Goal: Information Seeking & Learning: Learn about a topic

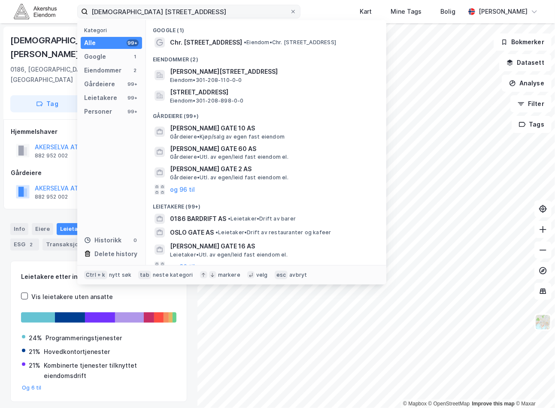
click at [161, 15] on input "[DEMOGRAPHIC_DATA] [STREET_ADDRESS]" at bounding box center [189, 11] width 202 height 13
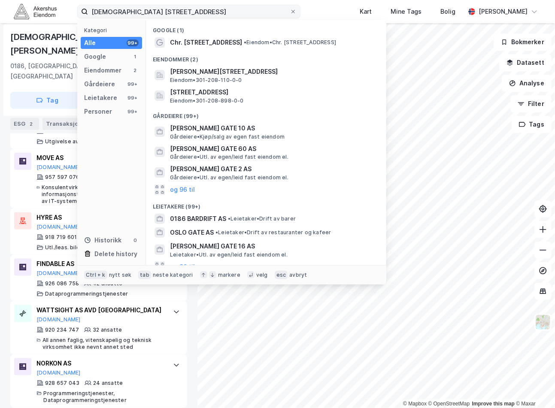
click at [161, 14] on input "[DEMOGRAPHIC_DATA] [STREET_ADDRESS]" at bounding box center [189, 11] width 202 height 13
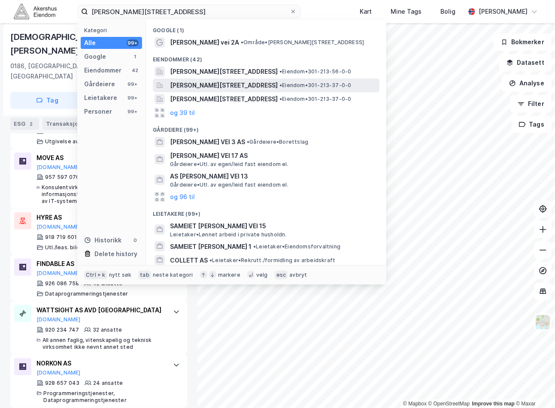
click at [237, 87] on span "[PERSON_NAME][STREET_ADDRESS]" at bounding box center [224, 85] width 108 height 10
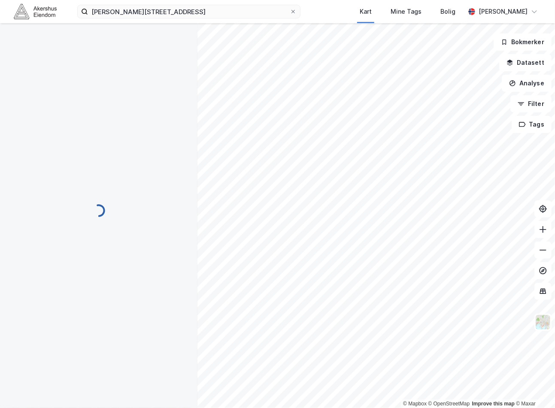
scroll to position [67, 0]
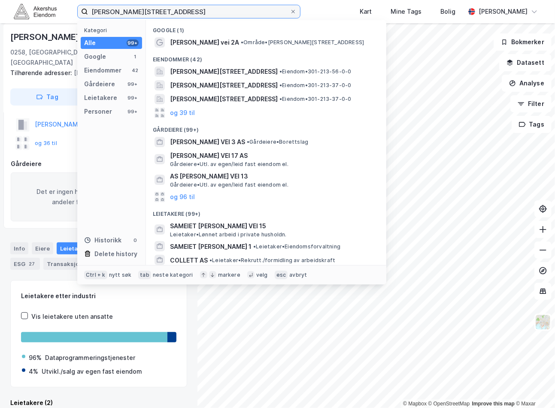
drag, startPoint x: 220, startPoint y: 11, endPoint x: 51, endPoint y: 31, distance: 169.5
click at [52, 31] on div "Camilla [STREET_ADDRESS] Kategori Alle 99+ Google 1 Eiendommer 42 Gårdeiere 99+…" at bounding box center [277, 204] width 555 height 408
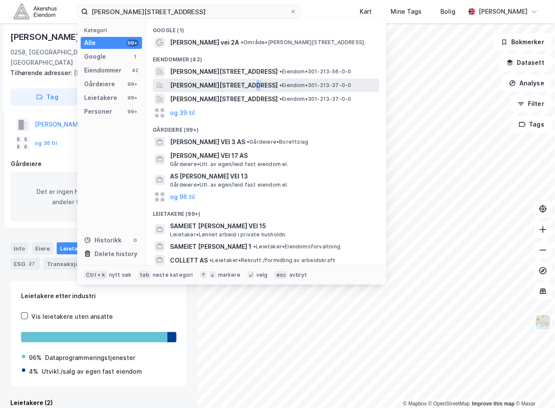
click at [236, 87] on span "[PERSON_NAME][STREET_ADDRESS]" at bounding box center [224, 85] width 108 height 10
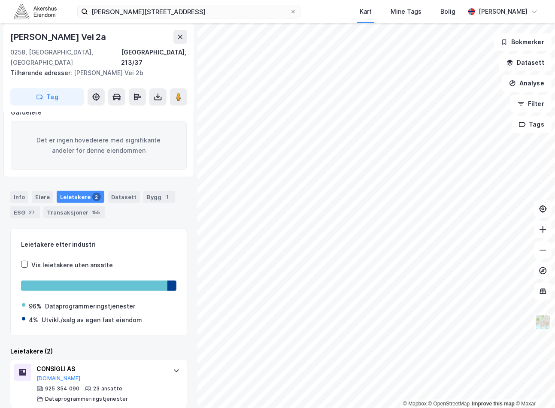
scroll to position [160, 0]
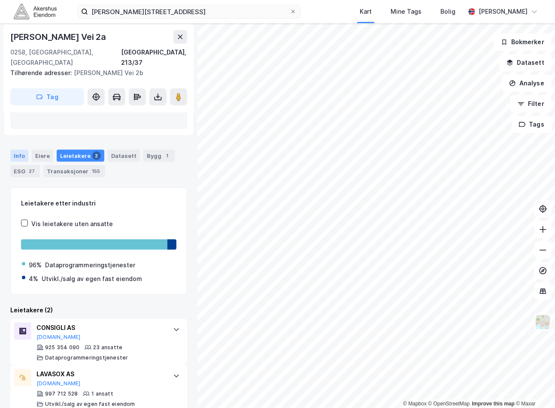
click at [19, 150] on div "Info" at bounding box center [19, 156] width 18 height 12
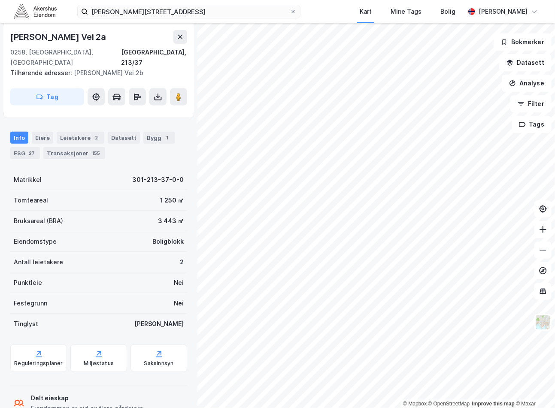
scroll to position [207, 0]
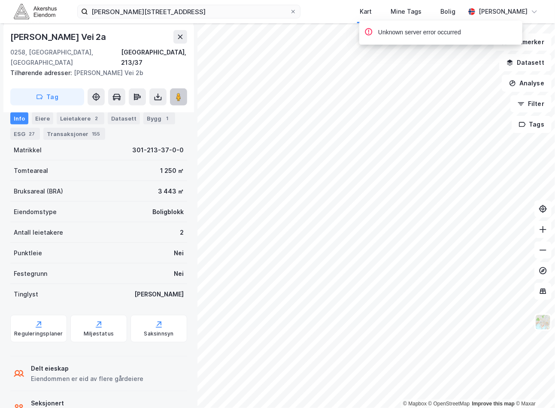
click at [185, 91] on button at bounding box center [178, 96] width 17 height 17
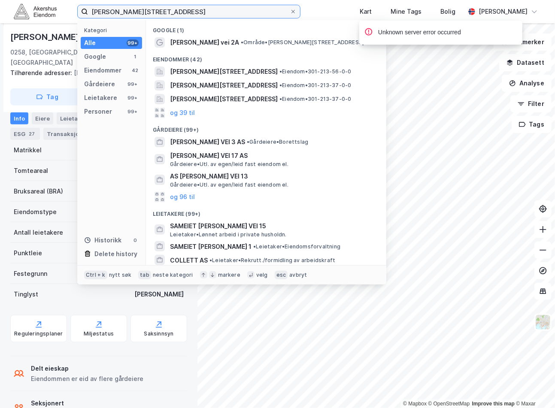
click at [203, 7] on input "[PERSON_NAME][STREET_ADDRESS]" at bounding box center [189, 11] width 202 height 13
paste input "[PERSON_NAME] AS"
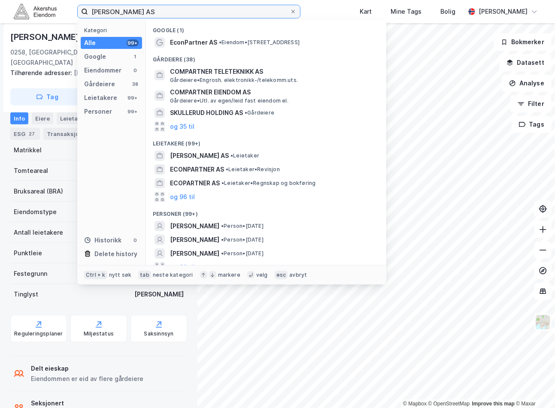
drag, startPoint x: 196, startPoint y: 14, endPoint x: -24, endPoint y: 5, distance: 220.3
click at [0, 5] on html "[PERSON_NAME] AS Kategori Alle 99+ Google 1 Eiendommer 0 Gårdeiere 38 Leietaker…" at bounding box center [277, 204] width 555 height 408
click at [157, 10] on input "[PERSON_NAME] AS" at bounding box center [189, 11] width 202 height 13
click at [159, 11] on input "[PERSON_NAME] AS" at bounding box center [189, 11] width 202 height 13
click at [160, 12] on input "[PERSON_NAME] AS" at bounding box center [189, 11] width 202 height 13
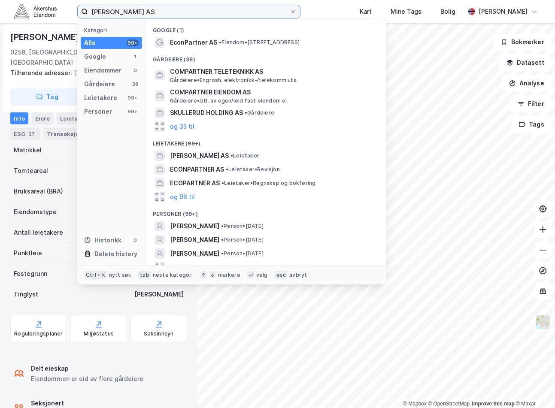
click at [160, 13] on input "[PERSON_NAME] AS" at bounding box center [189, 11] width 202 height 13
paste input "[STREET_ADDRESS]"
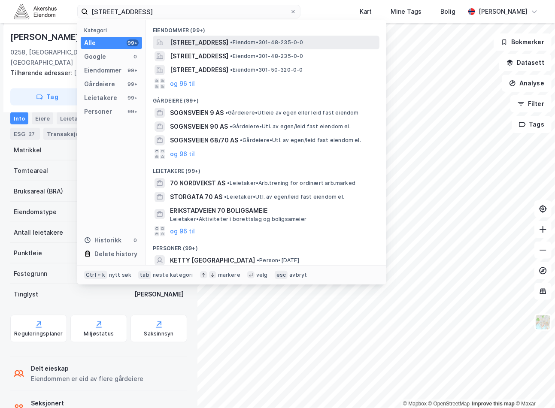
click at [228, 43] on span "[STREET_ADDRESS]" at bounding box center [199, 42] width 58 height 10
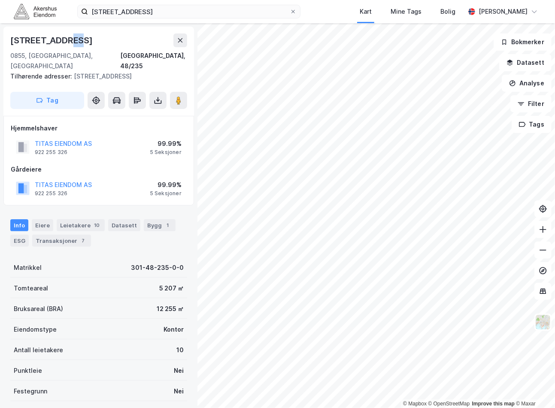
drag, startPoint x: 86, startPoint y: 33, endPoint x: 62, endPoint y: 39, distance: 24.2
click at [62, 39] on div "[STREET_ADDRESS]" at bounding box center [98, 40] width 177 height 14
click at [60, 52] on div "[GEOGRAPHIC_DATA], 48/235" at bounding box center [98, 61] width 177 height 21
drag, startPoint x: 75, startPoint y: 39, endPoint x: 10, endPoint y: 35, distance: 64.9
click at [10, 35] on div "[STREET_ADDRESS]" at bounding box center [52, 40] width 84 height 14
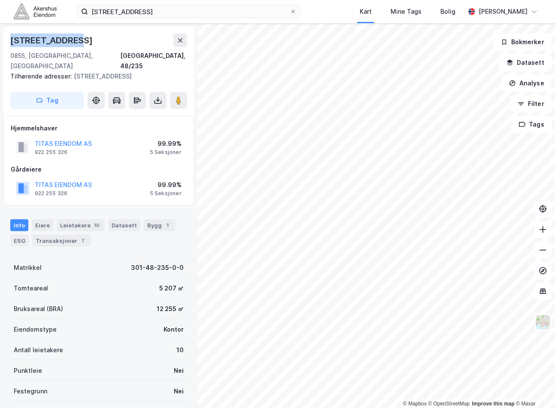
copy div "[STREET_ADDRESS]"
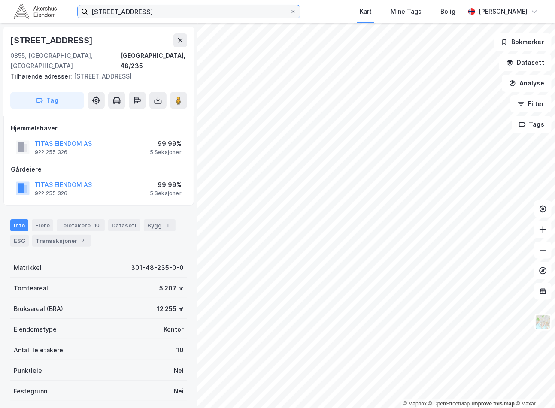
click at [156, 8] on input "[STREET_ADDRESS]" at bounding box center [189, 11] width 202 height 13
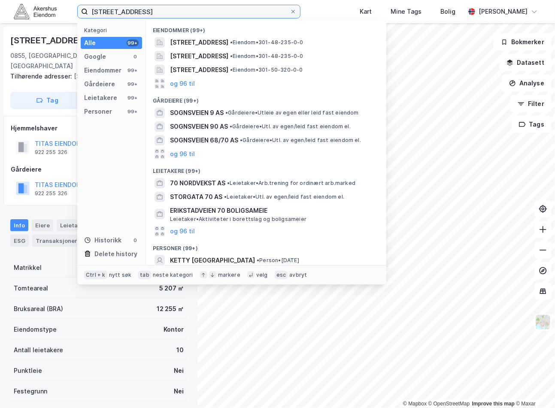
click at [156, 8] on input "[STREET_ADDRESS]" at bounding box center [189, 11] width 202 height 13
paste input "[PERSON_NAME] Gate 5, 0161"
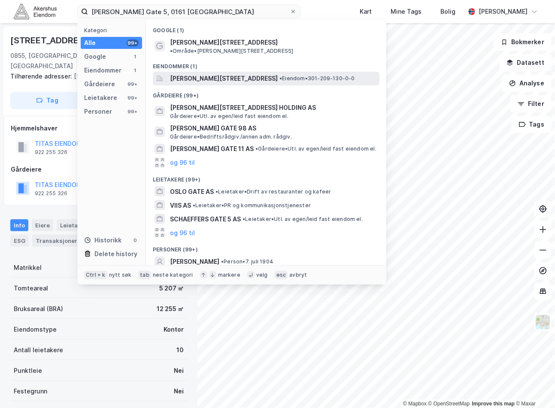
click at [225, 73] on span "[PERSON_NAME][STREET_ADDRESS]" at bounding box center [224, 78] width 108 height 10
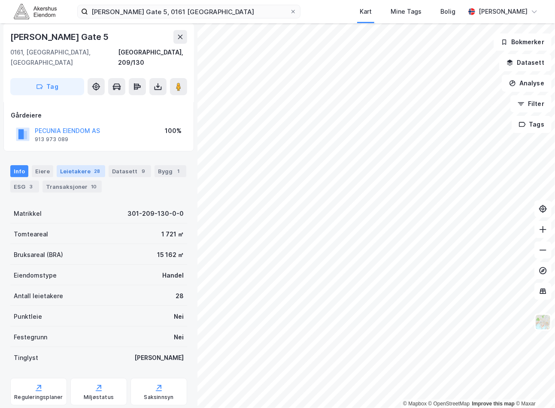
scroll to position [59, 0]
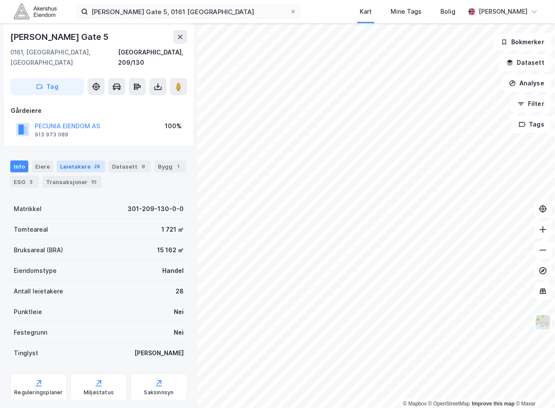
click at [82, 160] on div "Leietakere 28" at bounding box center [81, 166] width 48 height 12
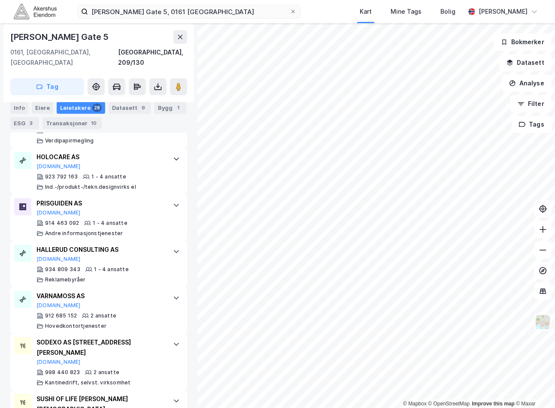
scroll to position [1353, 0]
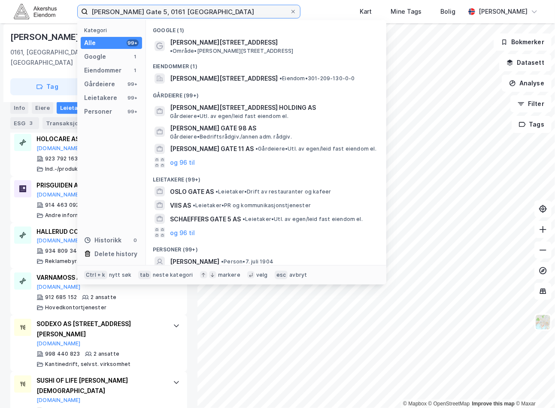
click at [135, 14] on input "[PERSON_NAME] Gate 5, 0161 [GEOGRAPHIC_DATA]" at bounding box center [189, 11] width 202 height 13
paste input "[STREET_ADDRESS]"
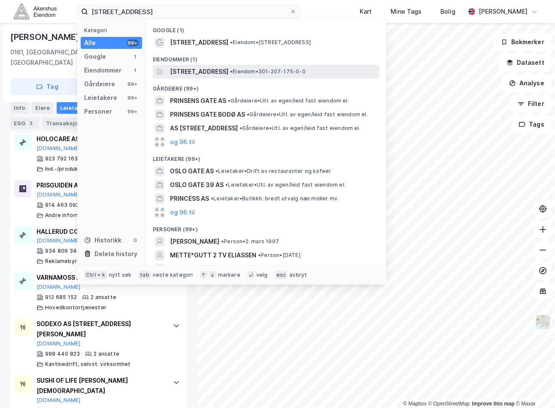
click at [225, 69] on span "[STREET_ADDRESS]" at bounding box center [199, 72] width 58 height 10
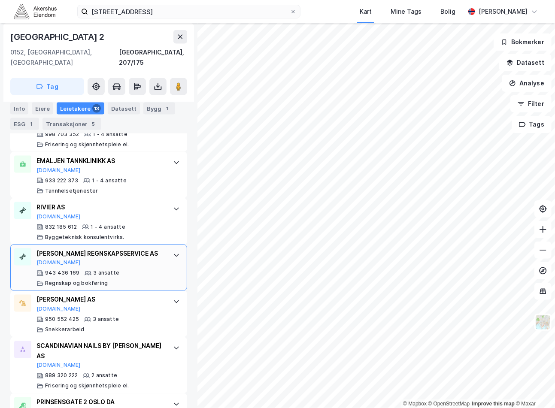
scroll to position [604, 0]
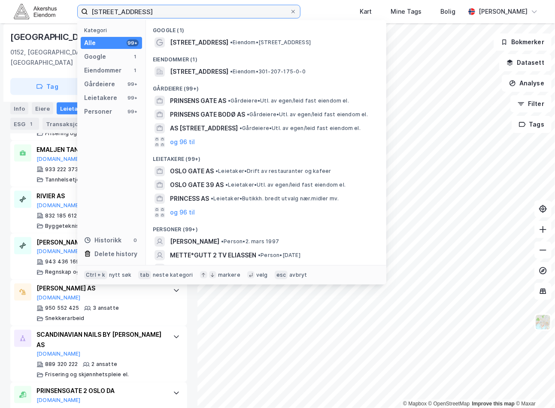
click at [155, 11] on input "[STREET_ADDRESS]" at bounding box center [189, 11] width 202 height 13
paste input "[PERSON_NAME]' gate 14A"
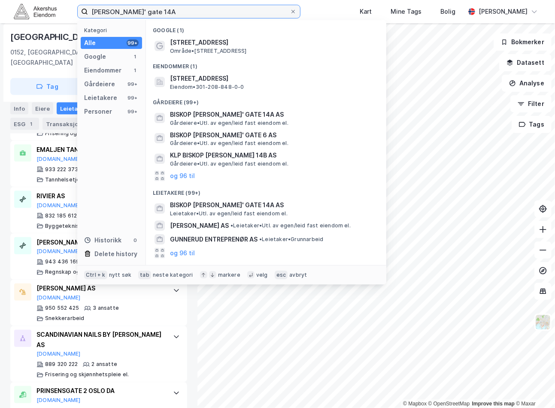
drag, startPoint x: 105, startPoint y: 15, endPoint x: 46, endPoint y: 15, distance: 59.2
click at [46, 15] on div "[PERSON_NAME]' gate 14A Kategori Alle 99+ Google 1 Eiendommer 1 Gårdeiere 99+ L…" at bounding box center [277, 11] width 555 height 23
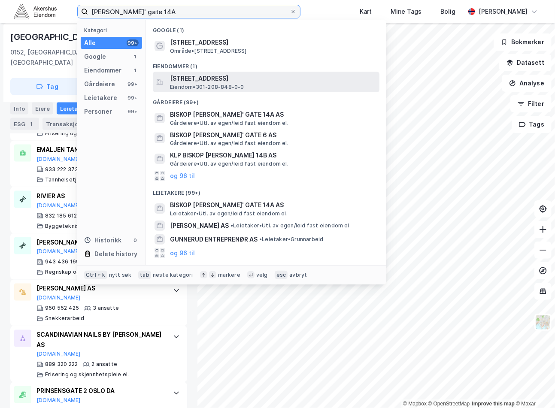
type input "[PERSON_NAME]' gate 14A"
click at [224, 84] on span "Eiendom • 301-208-848-0-0" at bounding box center [207, 87] width 74 height 7
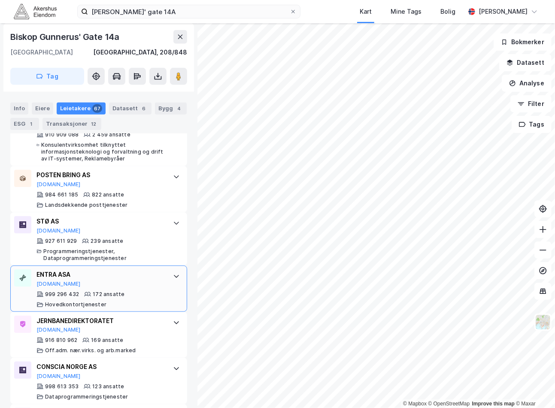
scroll to position [381, 0]
